Goal: Task Accomplishment & Management: Complete application form

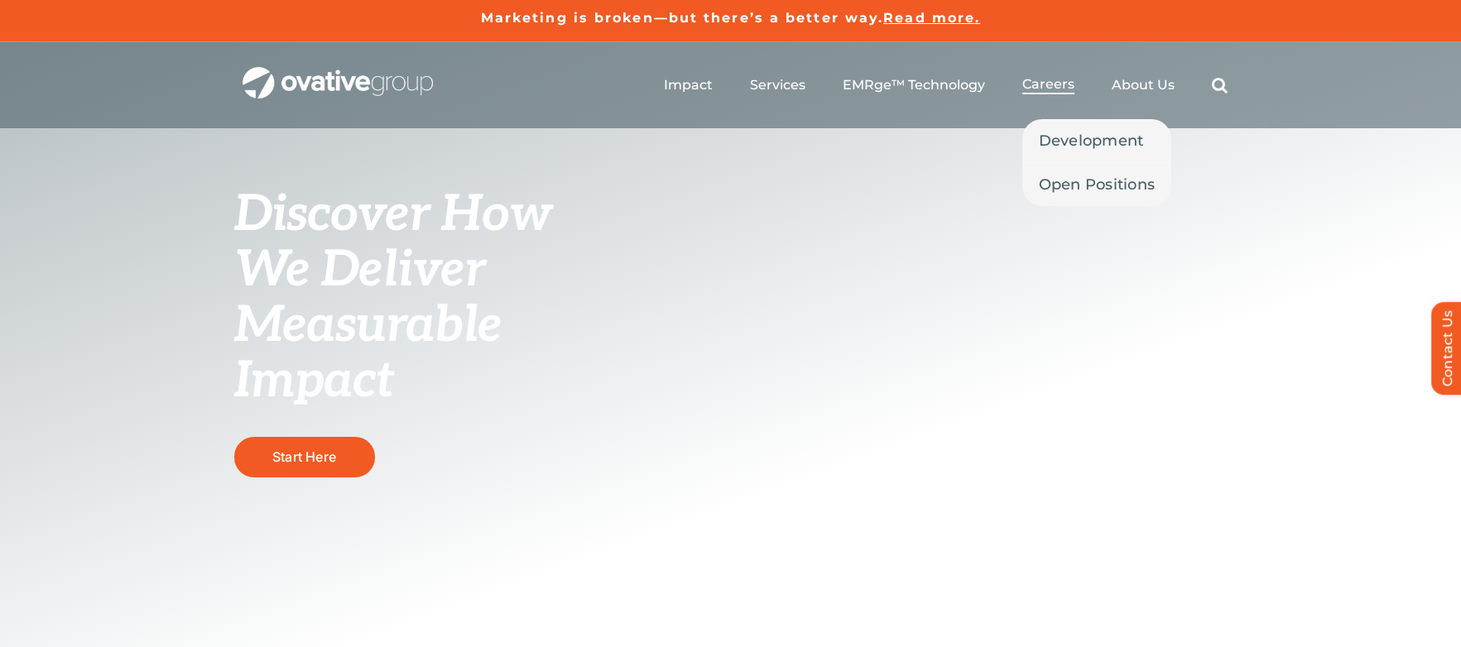
click at [1052, 82] on span "Careers" at bounding box center [1048, 84] width 52 height 17
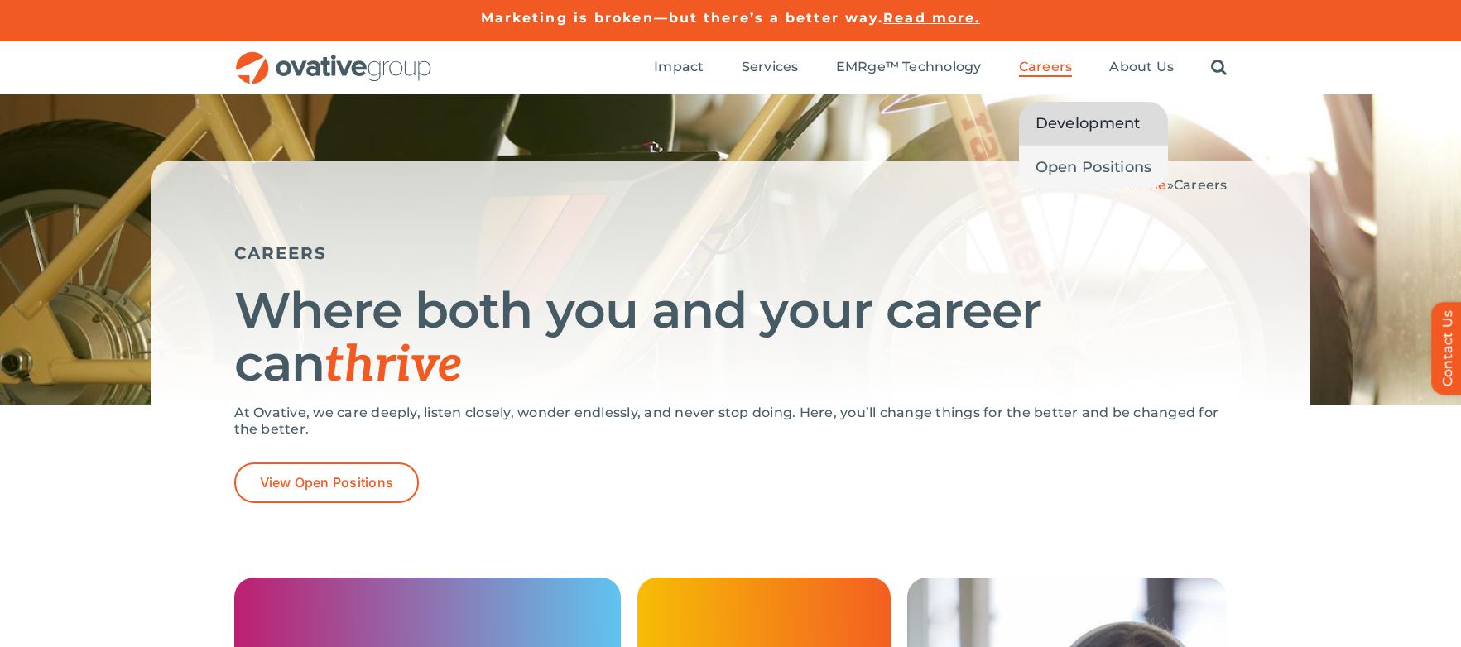
click at [1080, 117] on span "Development" at bounding box center [1088, 123] width 105 height 23
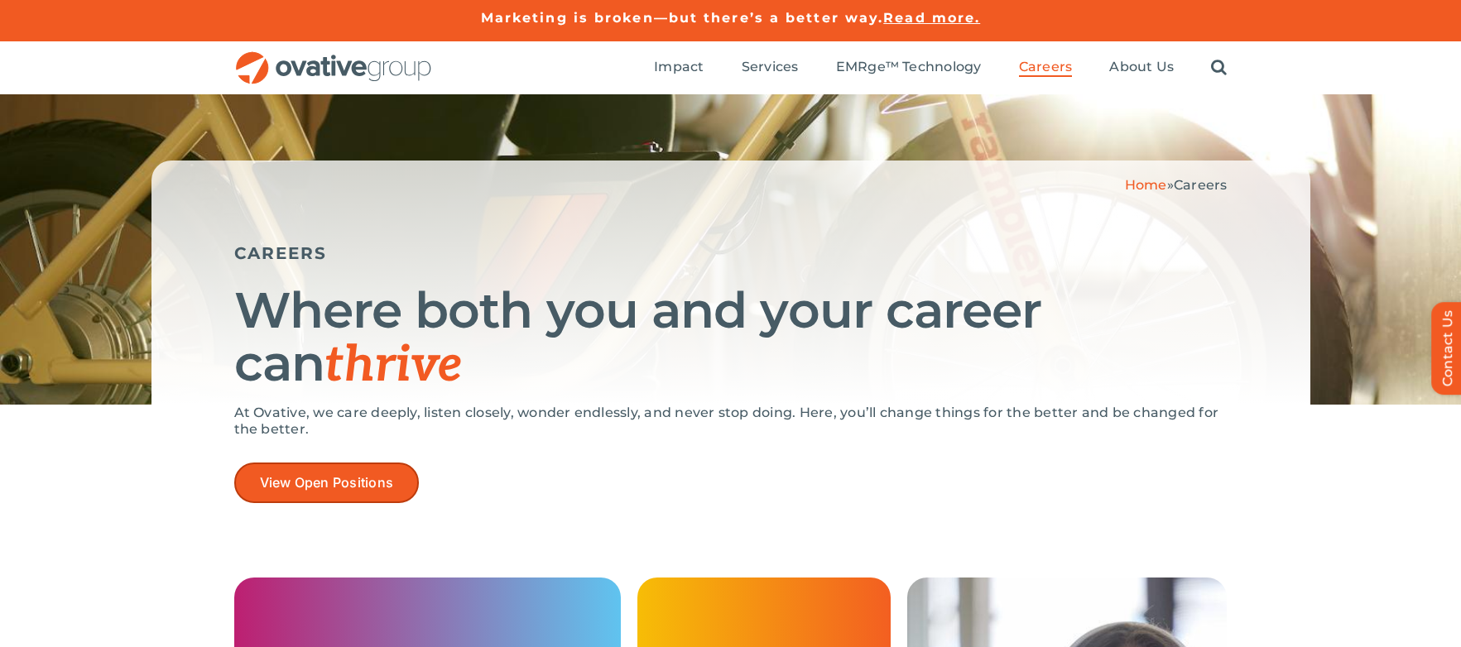
click at [351, 479] on span "View Open Positions" at bounding box center [327, 483] width 134 height 16
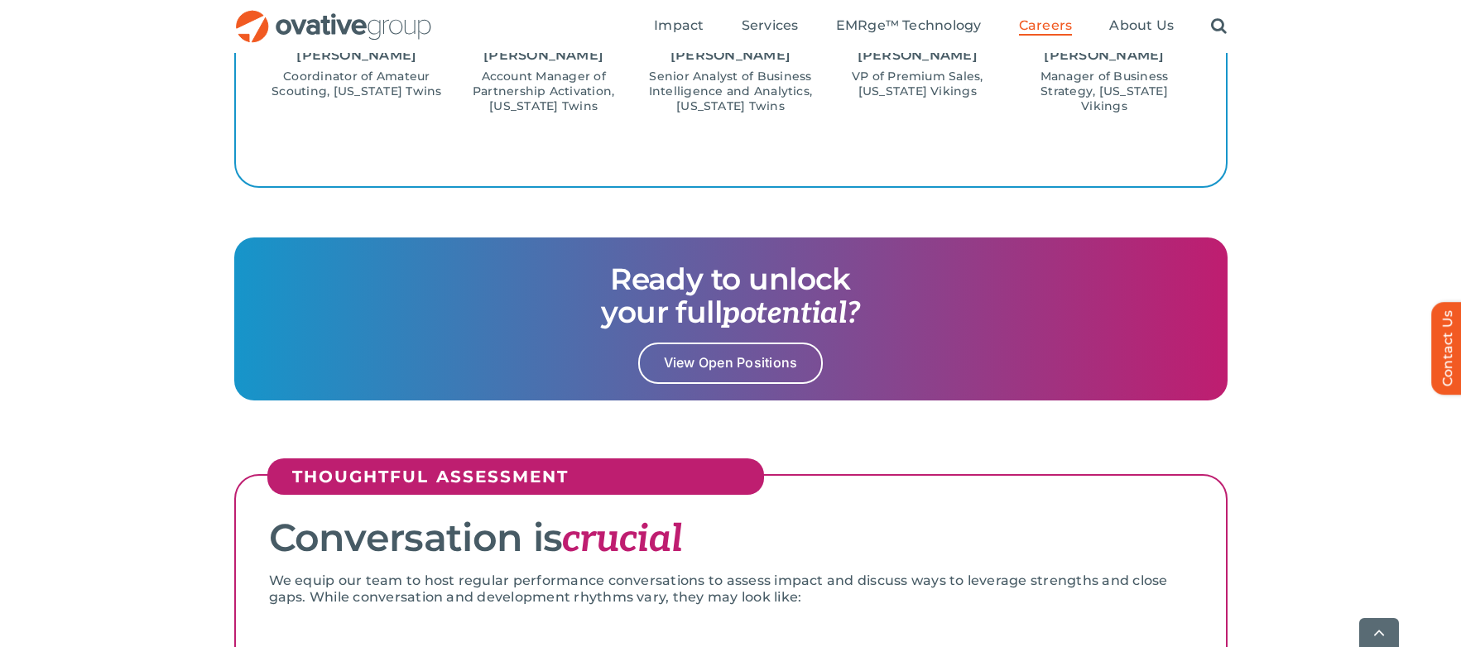
scroll to position [2152, 0]
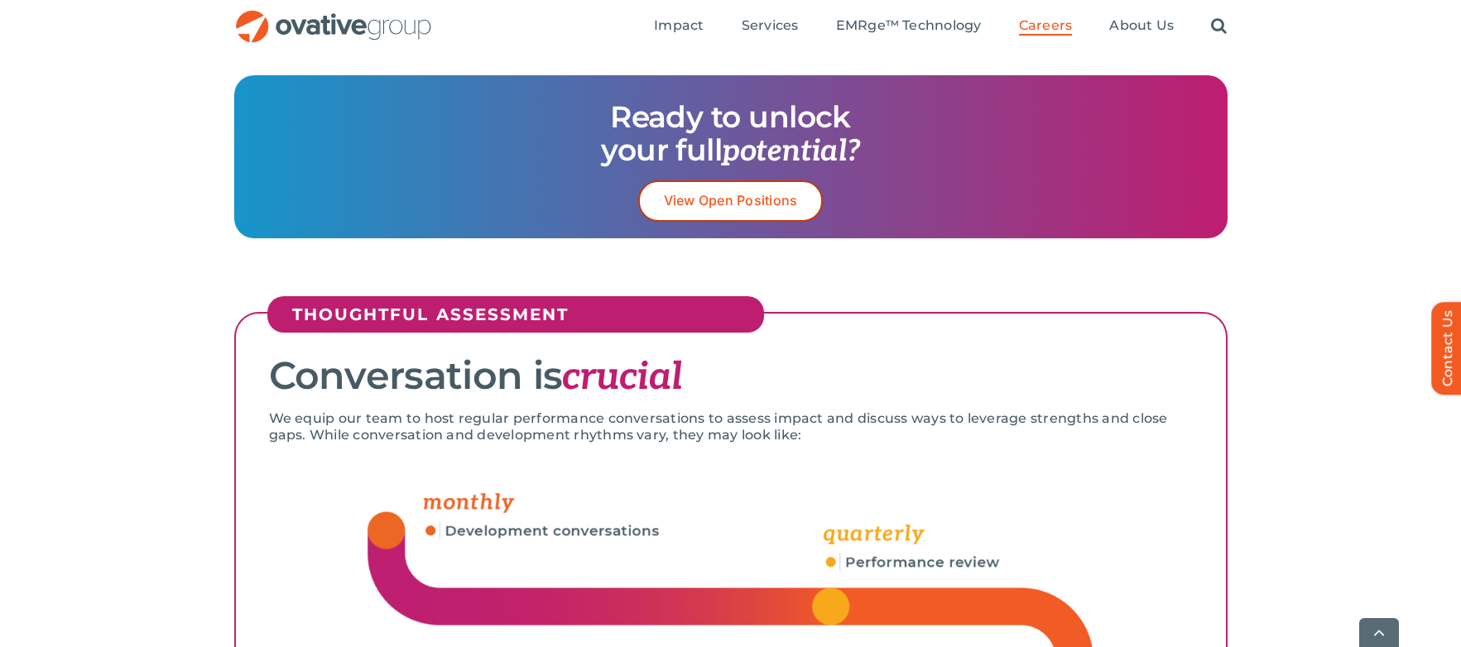
click at [774, 195] on span "View Open Positions" at bounding box center [731, 201] width 134 height 16
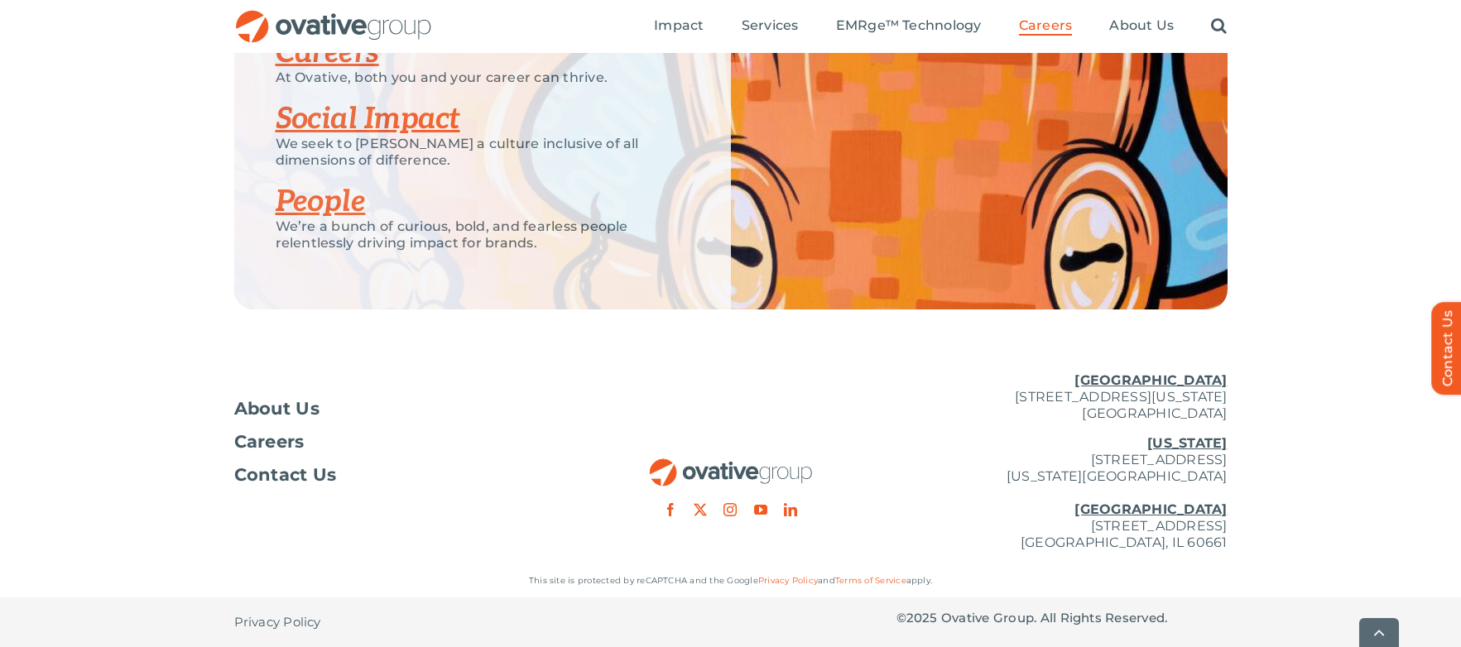
scroll to position [4225, 0]
